Goal: Information Seeking & Learning: Learn about a topic

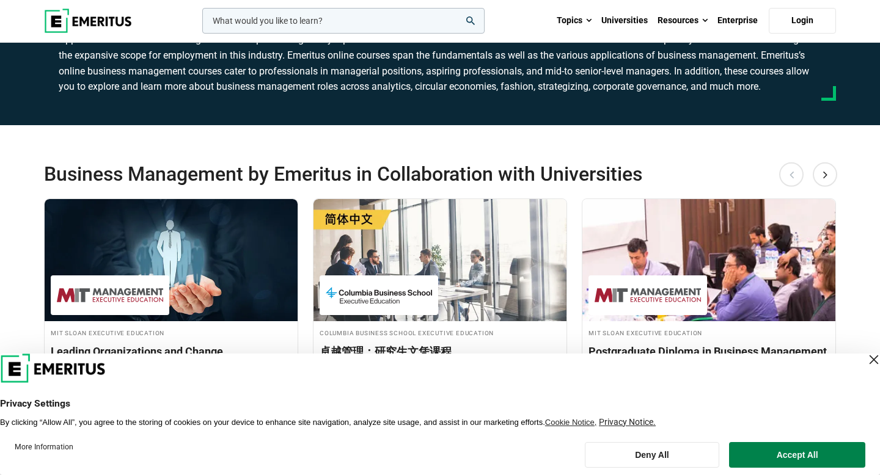
click at [868, 354] on header "Privacy Settings By clicking “Allow All”, you agree to the storing of cookies o…" at bounding box center [440, 391] width 880 height 74
click at [865, 357] on div "Close Layer" at bounding box center [873, 359] width 17 height 17
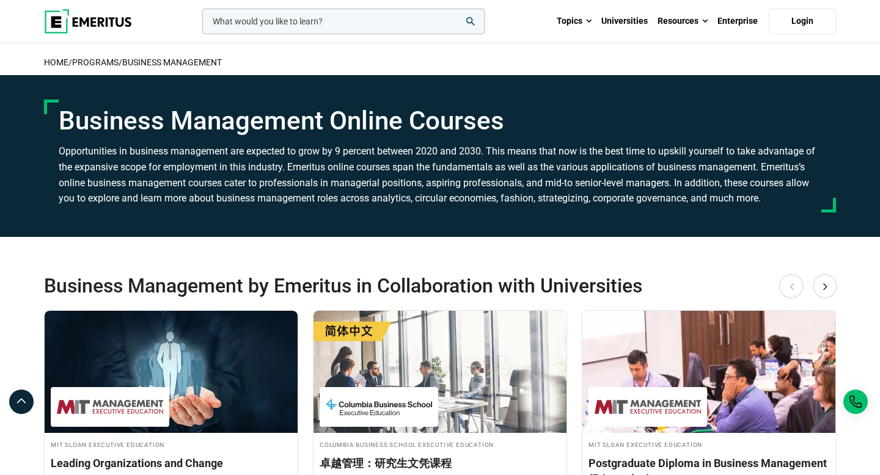
scroll to position [184, 0]
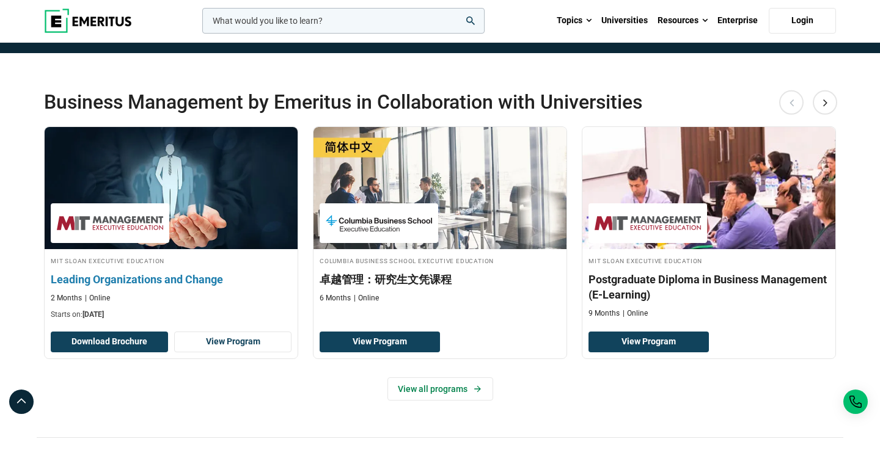
click at [160, 269] on div "MIT Sloan Executive Education Leading Organizations and Change 2 Months Online …" at bounding box center [171, 287] width 253 height 65
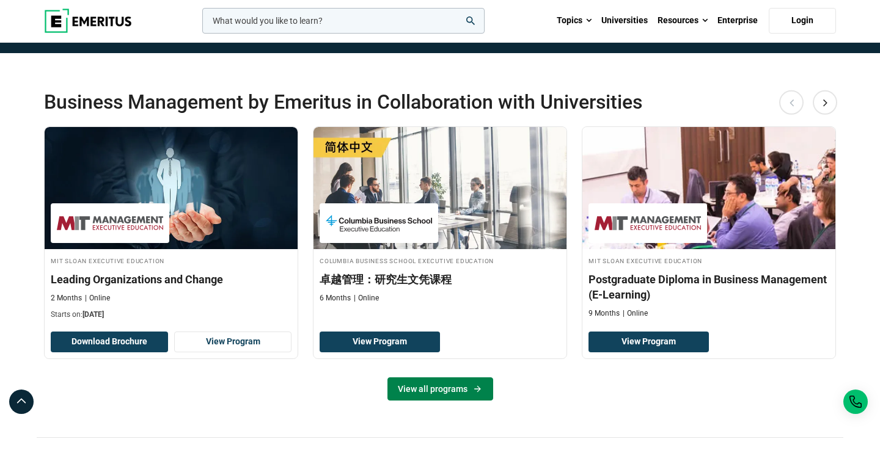
click at [433, 397] on link "View all programs" at bounding box center [440, 389] width 106 height 23
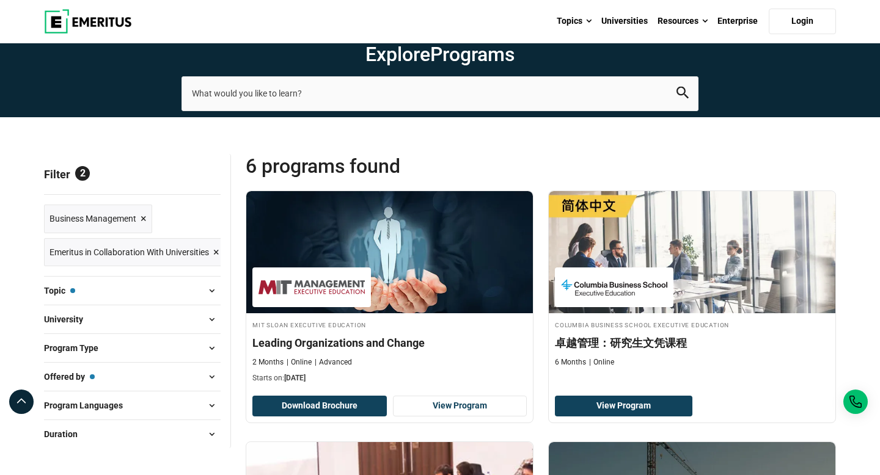
scroll to position [98, 0]
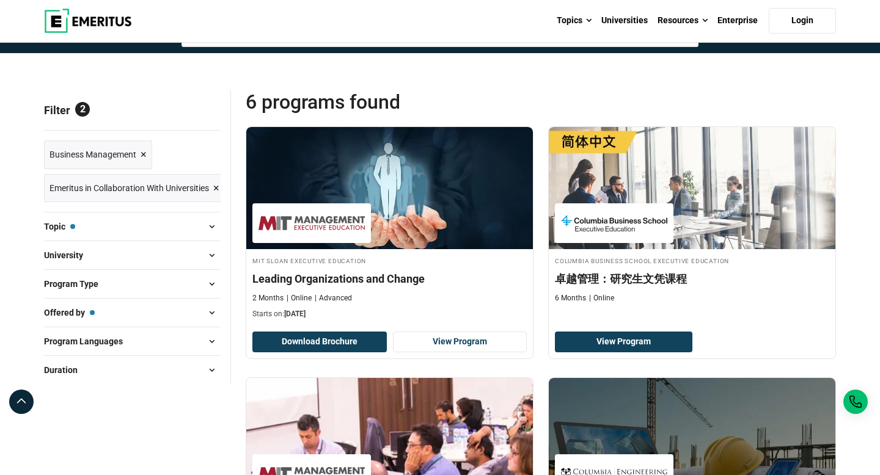
click at [125, 257] on button "University" at bounding box center [132, 255] width 177 height 18
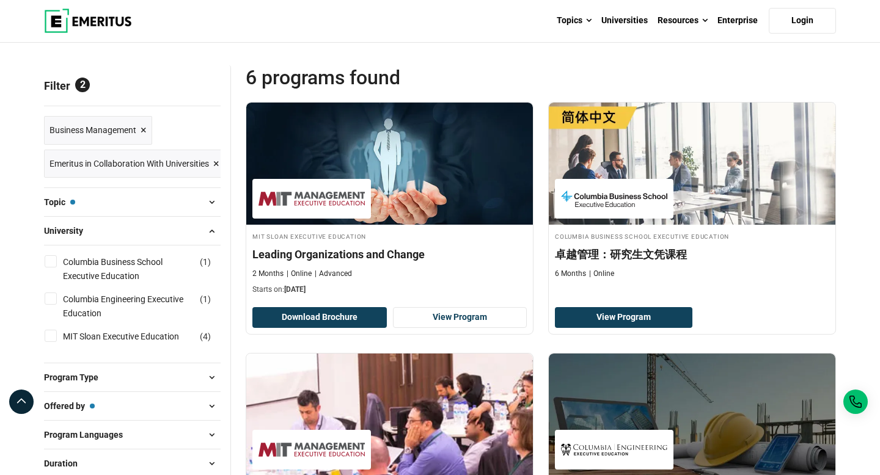
scroll to position [130, 0]
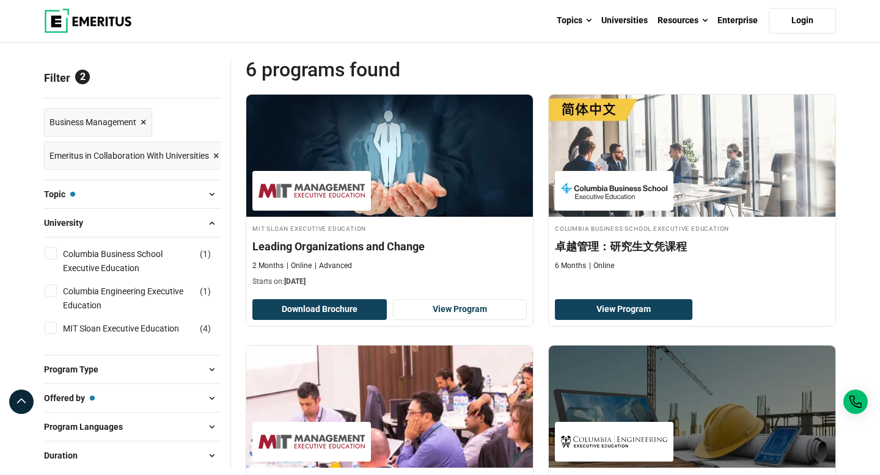
click at [84, 359] on div "Program Type Certificate Programs ( 1 ) Postgraduate Diploma Programs ( 5 )" at bounding box center [132, 369] width 177 height 29
click at [82, 376] on button "Program Type" at bounding box center [132, 370] width 177 height 18
click at [78, 403] on link "Certificate Programs" at bounding box center [114, 400] width 103 height 13
checkbox input "true"
